Goal: Information Seeking & Learning: Learn about a topic

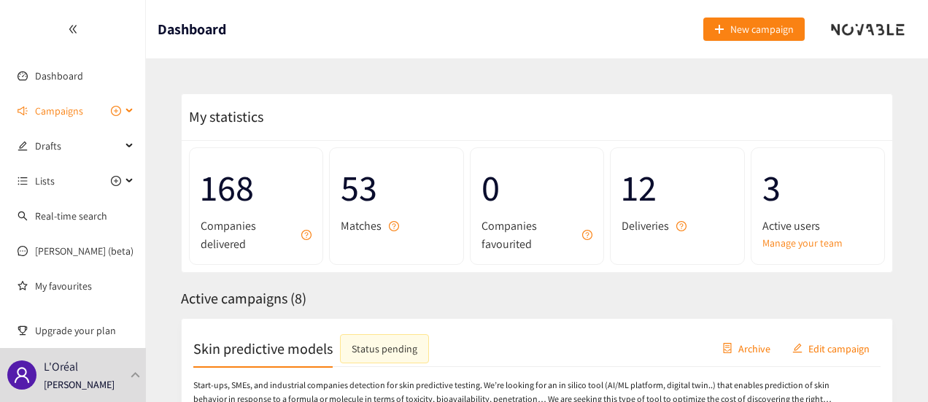
click at [130, 109] on div "Campaigns" at bounding box center [73, 110] width 146 height 29
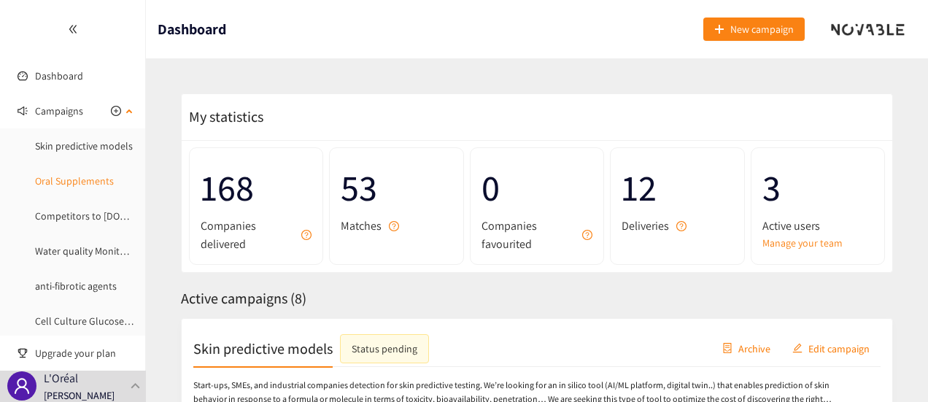
click at [88, 177] on link "Oral Supplements" at bounding box center [74, 180] width 79 height 13
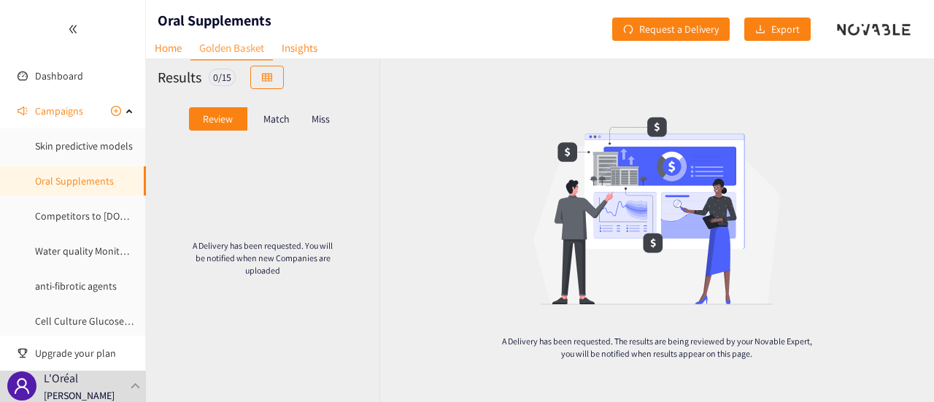
click at [276, 122] on p "Match" at bounding box center [276, 119] width 26 height 12
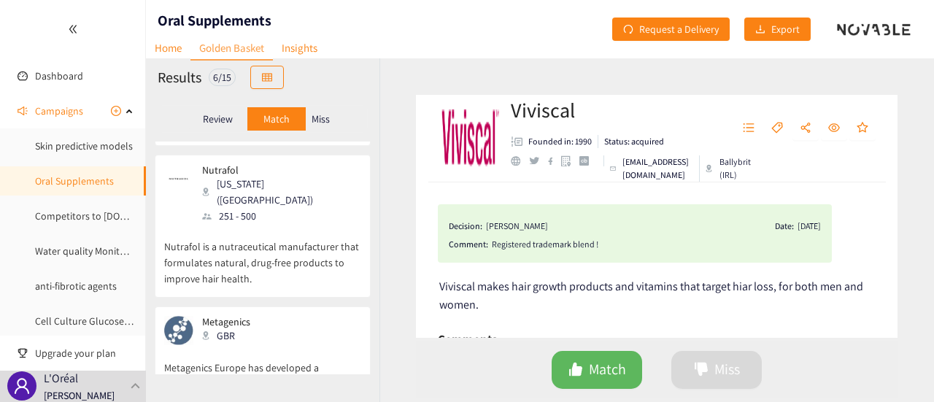
scroll to position [486, 0]
click at [274, 344] on p "Metagenics Europe has developed a pregnancy multivitamin specifically to meet t…" at bounding box center [262, 375] width 197 height 63
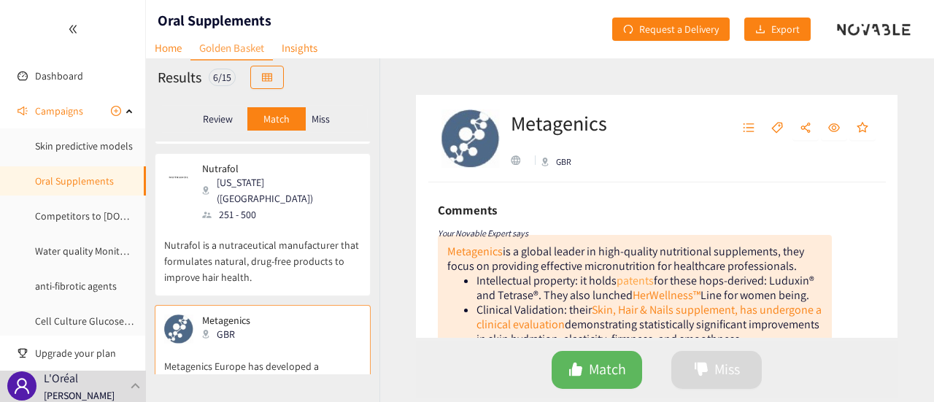
scroll to position [146, 0]
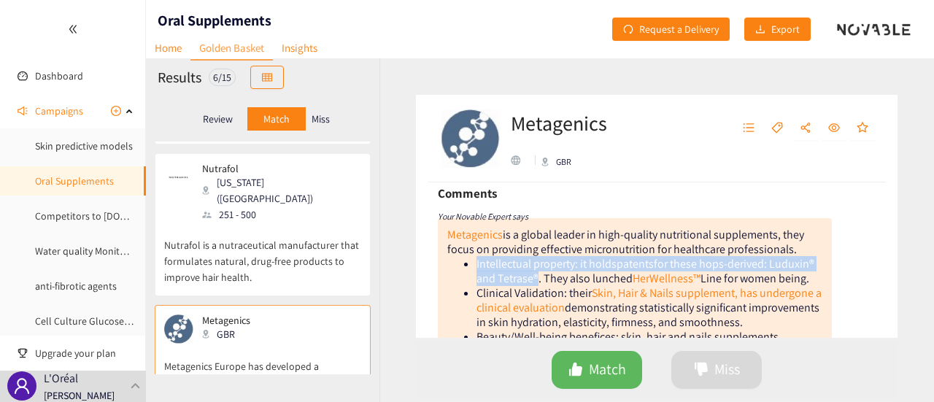
drag, startPoint x: 475, startPoint y: 261, endPoint x: 537, endPoint y: 282, distance: 65.3
click at [537, 282] on ul "Intellectual property: it holds patents for these hops-derived: Luduxin® and Te…" at bounding box center [634, 301] width 375 height 88
copy li "Intellectual property: it holds patents for these hops-derived: Luduxin® and Te…"
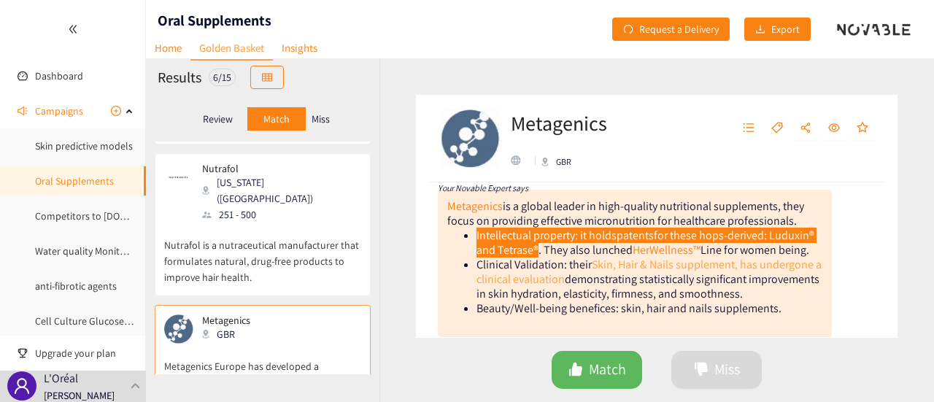
scroll to position [219, 0]
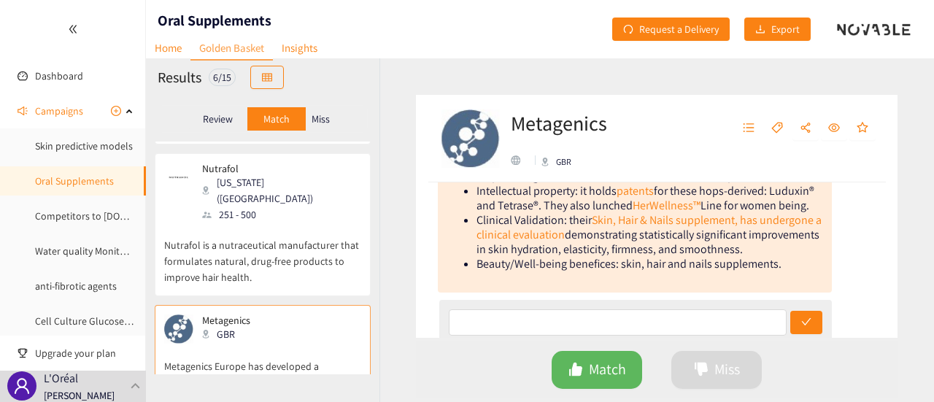
click at [620, 246] on li "Clinical Validation: their Skin, Hair & Nails supplement, has undergone a clini…" at bounding box center [650, 235] width 346 height 44
click at [543, 236] on link "Skin, Hair & Nails supplement, has undergone a clinical evaluation" at bounding box center [649, 227] width 345 height 30
